Goal: Navigation & Orientation: Find specific page/section

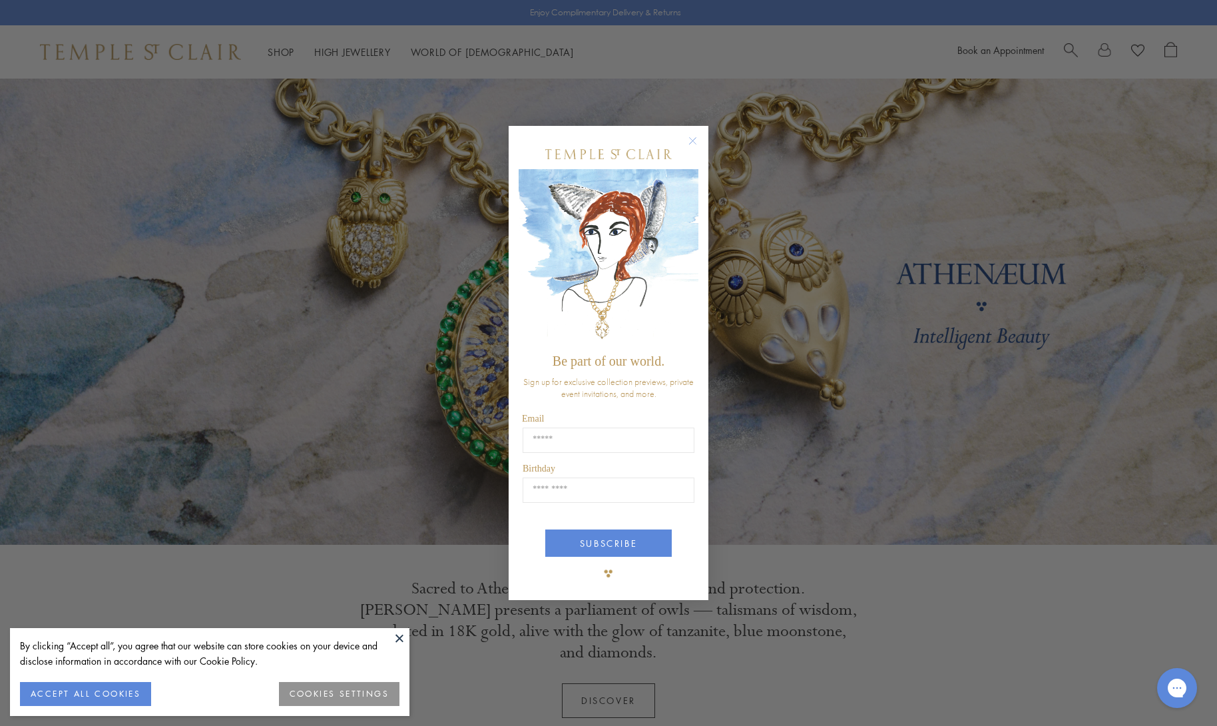
click at [697, 142] on circle "Close dialog" at bounding box center [693, 141] width 16 height 16
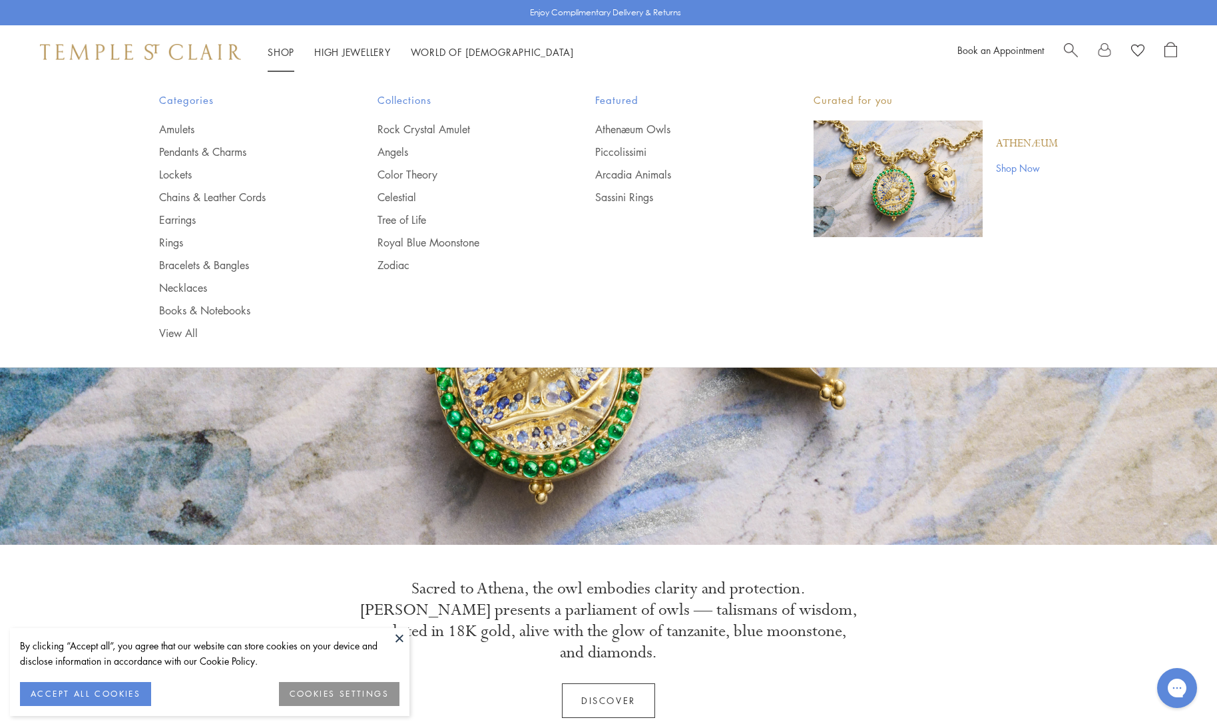
click at [148, 239] on div "Categories Amulets Pendants & Charms Lockets Chains & Leather Cords Earrings Ri…" at bounding box center [608, 216] width 965 height 275
click at [173, 240] on link "Rings" at bounding box center [241, 242] width 165 height 15
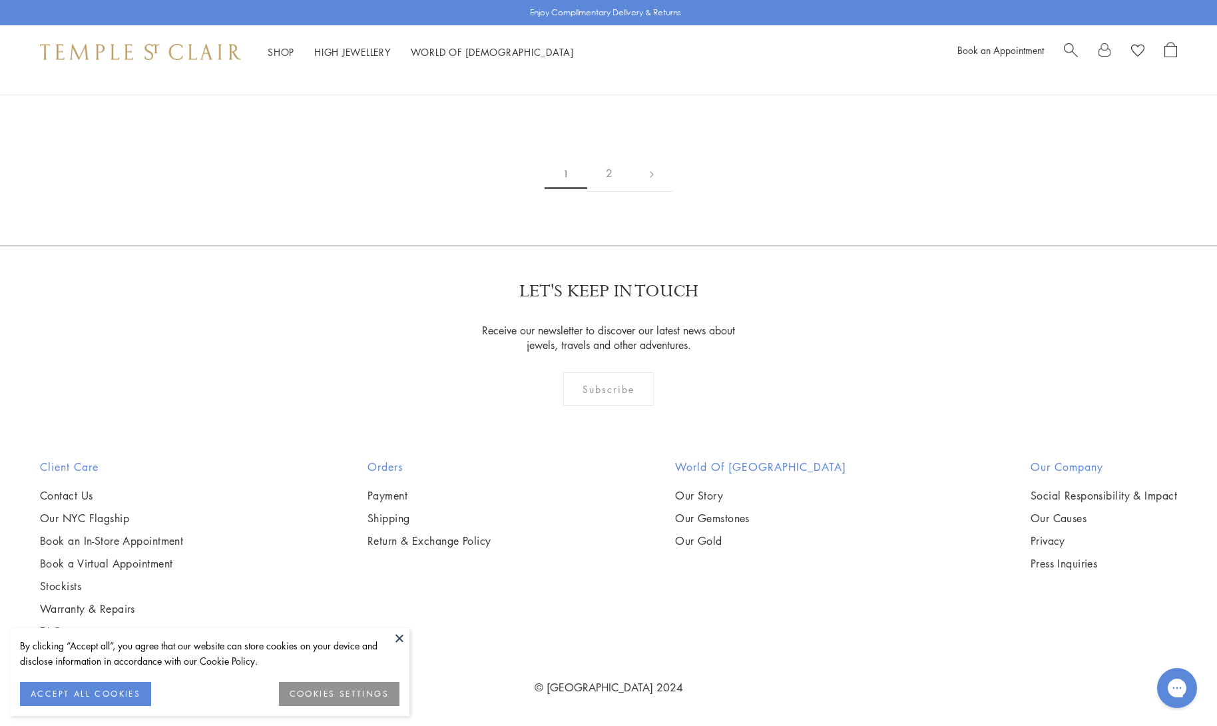
scroll to position [7067, 0]
click at [613, 192] on link "2" at bounding box center [609, 173] width 44 height 37
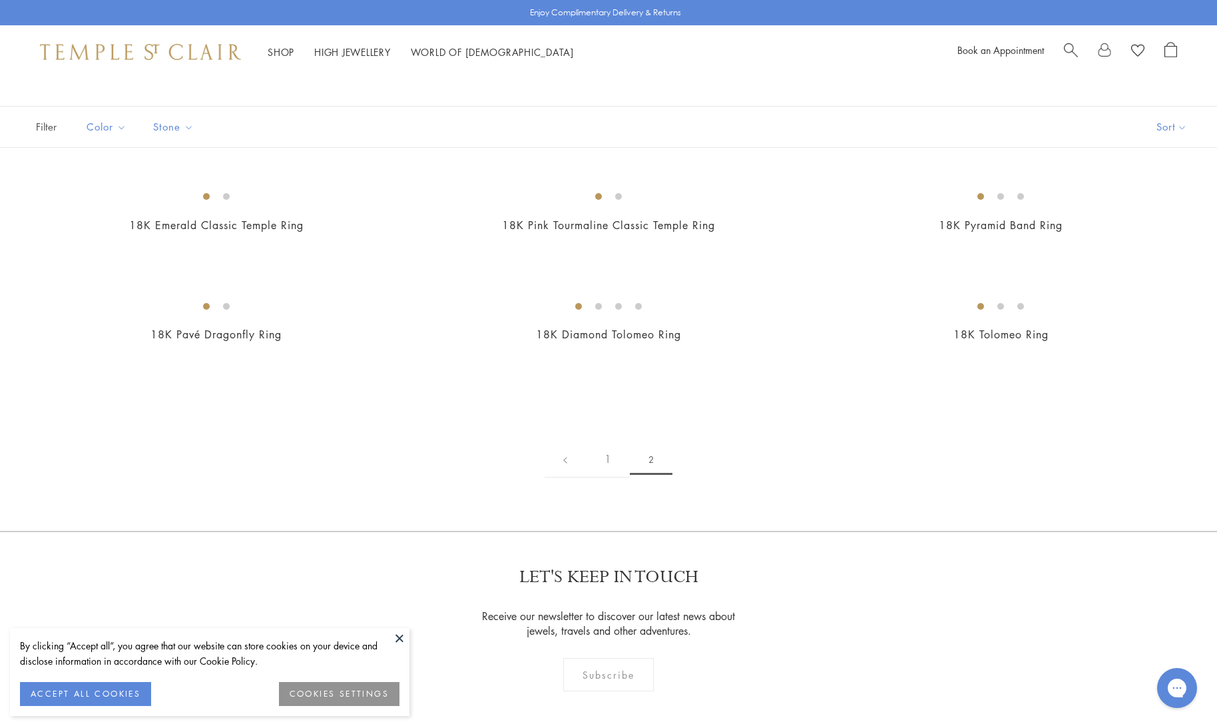
scroll to position [64, 0]
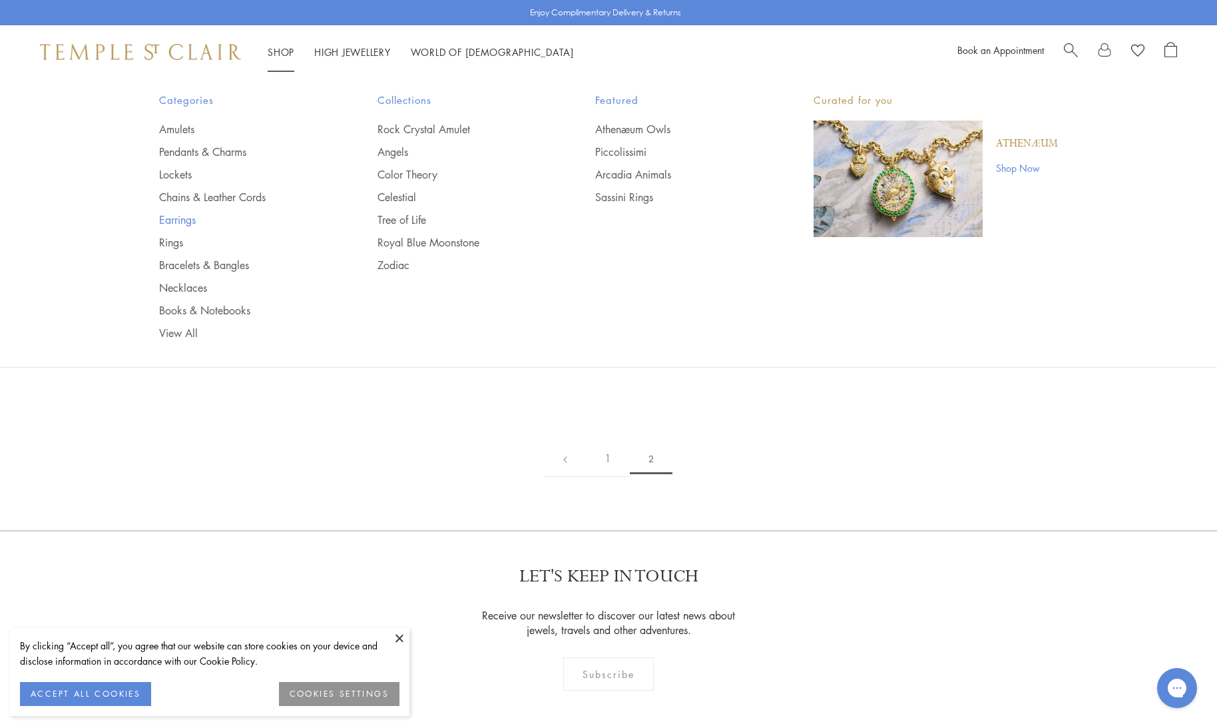
click at [180, 220] on link "Earrings" at bounding box center [241, 219] width 165 height 15
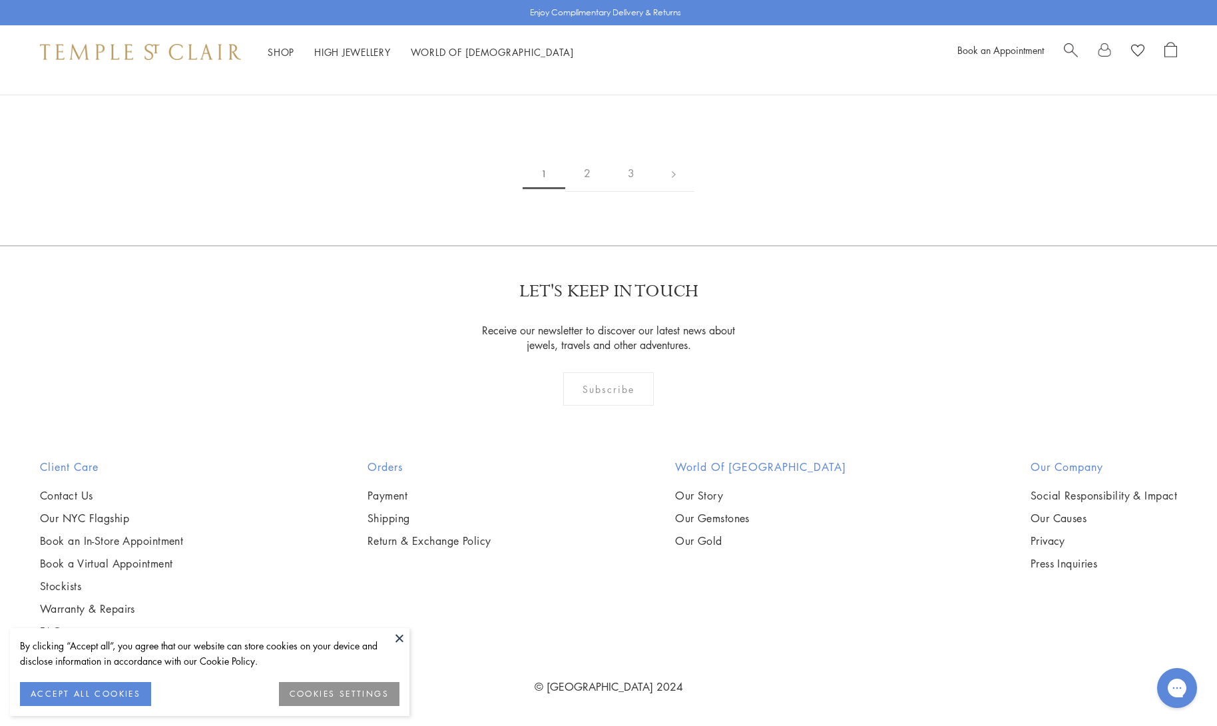
scroll to position [7789, 0]
click at [674, 192] on link at bounding box center [673, 173] width 41 height 37
click at [693, 192] on link at bounding box center [694, 173] width 41 height 37
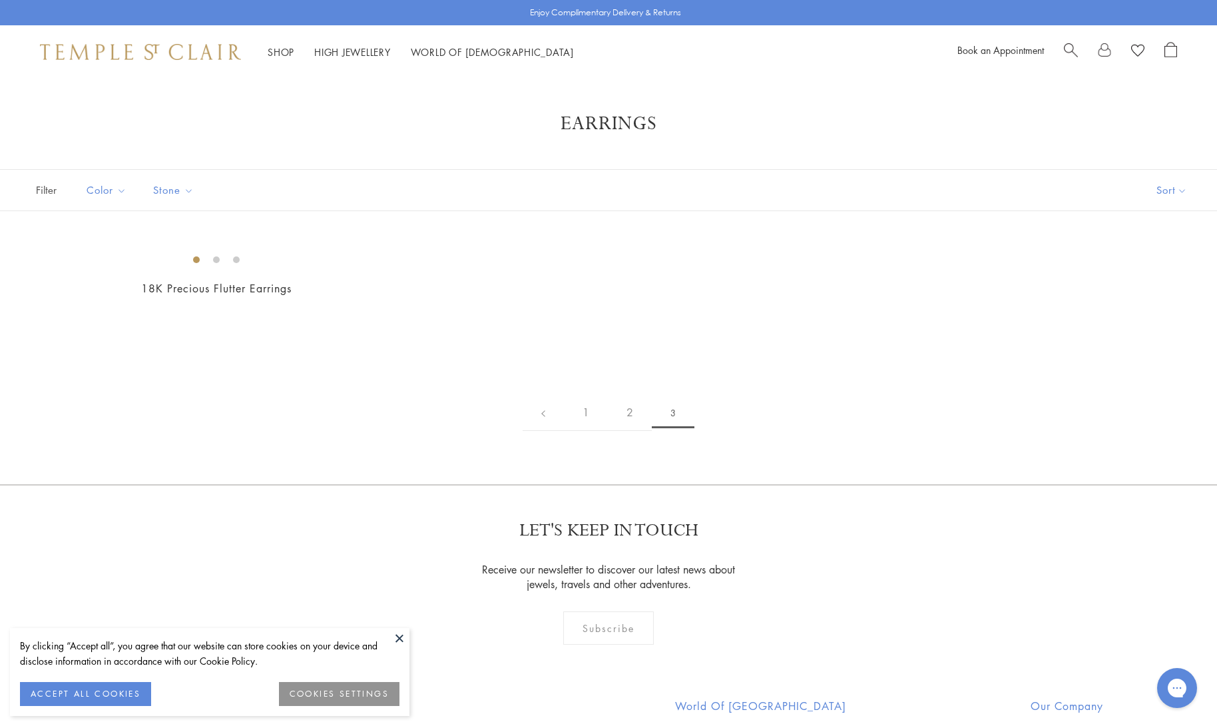
scroll to position [2, 0]
